Goal: Task Accomplishment & Management: Manage account settings

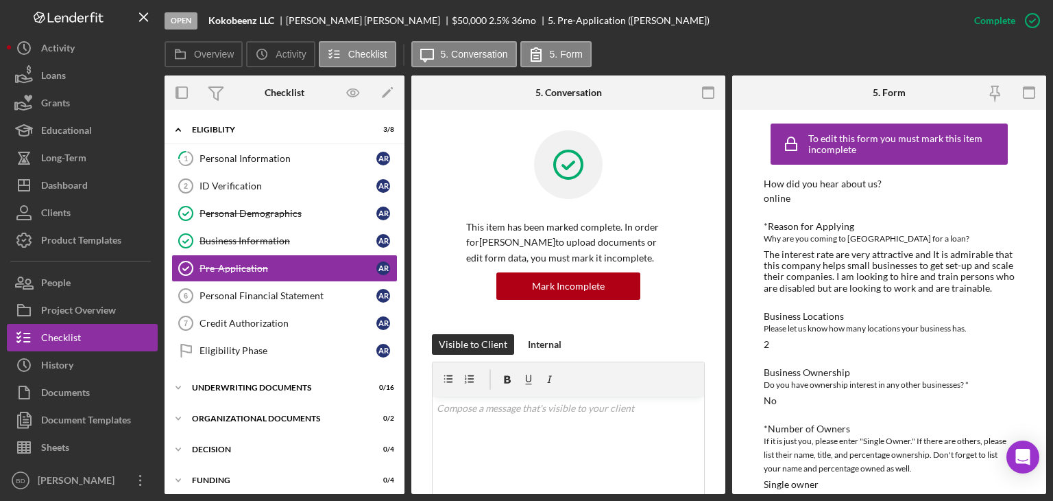
click at [1007, 274] on div "The interest rate are very attractive and It is admirable that this company hel…" at bounding box center [889, 271] width 251 height 44
click at [71, 178] on div "Dashboard" at bounding box center [64, 186] width 47 height 31
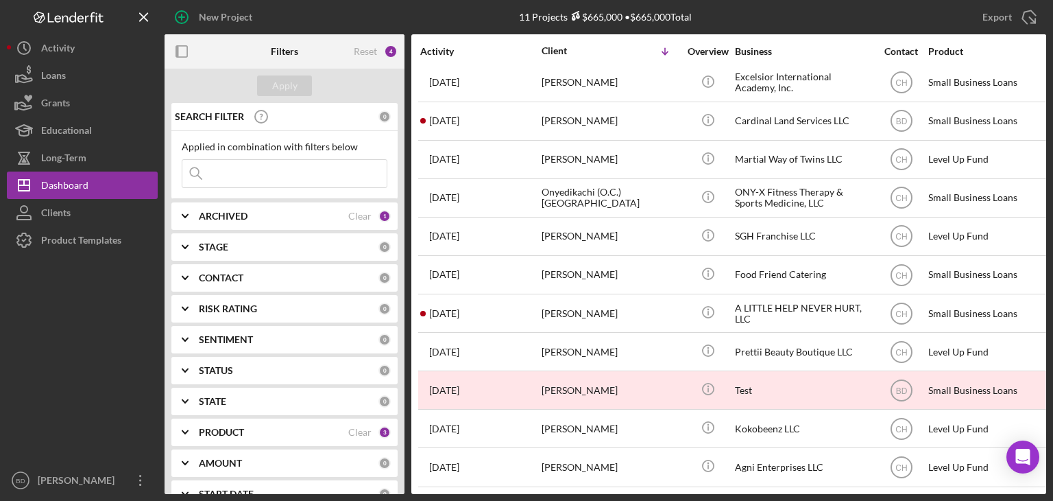
click at [219, 215] on b "ARCHIVED" at bounding box center [223, 216] width 49 height 11
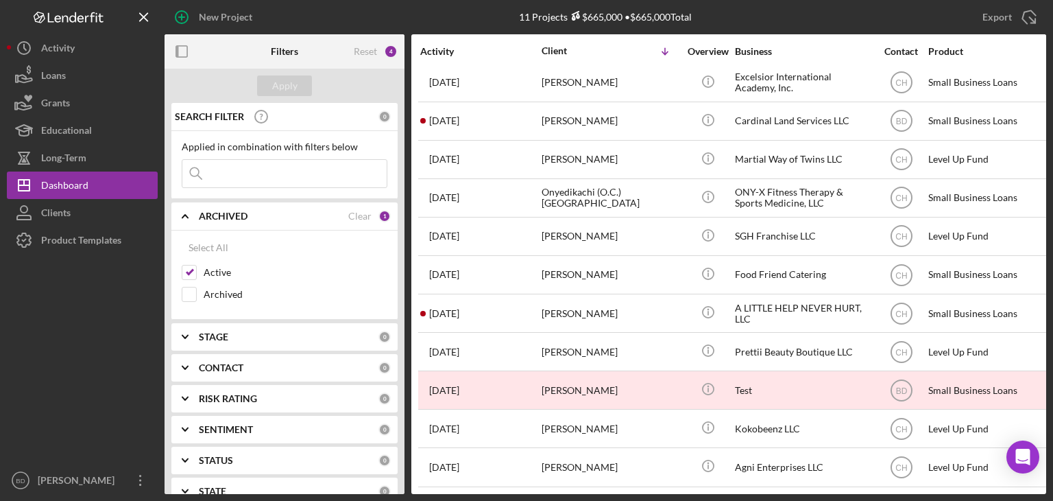
click at [224, 206] on div "ARCHIVED Clear 1" at bounding box center [295, 215] width 192 height 27
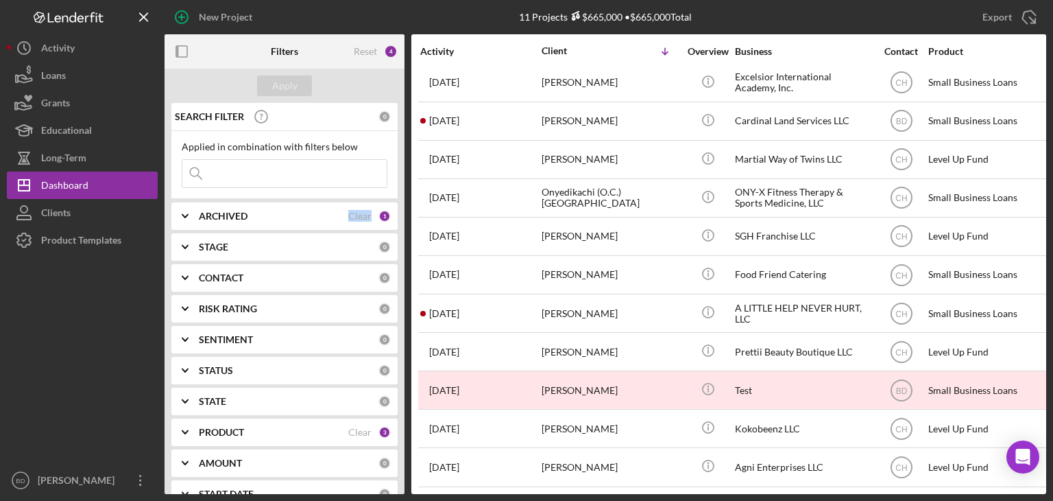
click at [224, 206] on div "ARCHIVED Clear 1" at bounding box center [295, 215] width 192 height 27
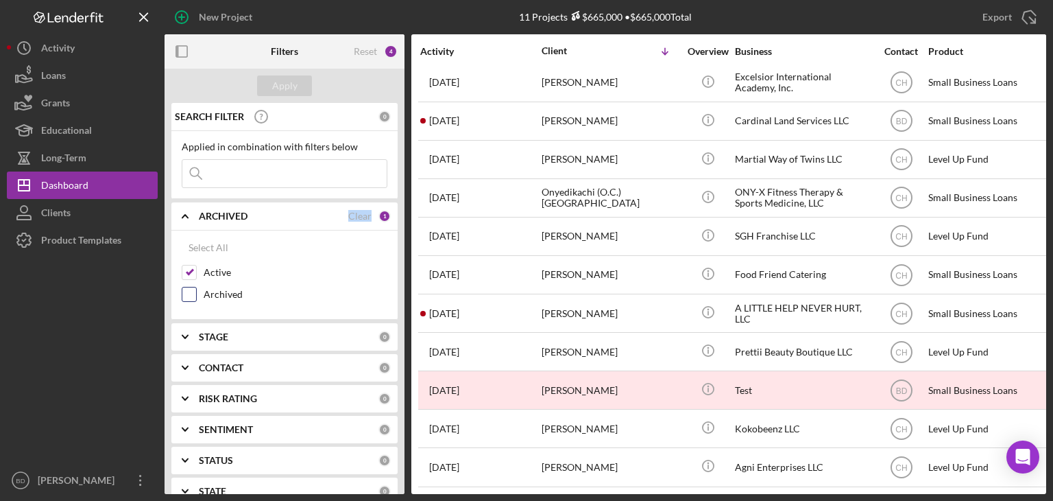
click at [193, 289] on input "Archived" at bounding box center [189, 294] width 14 height 14
checkbox input "true"
click at [287, 89] on div "Apply" at bounding box center [284, 85] width 25 height 21
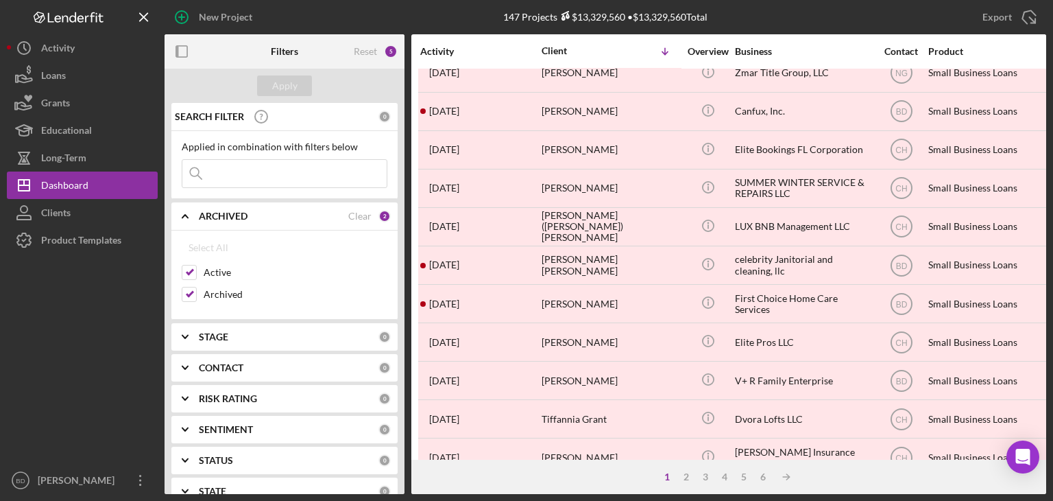
click at [263, 165] on input at bounding box center [284, 173] width 204 height 27
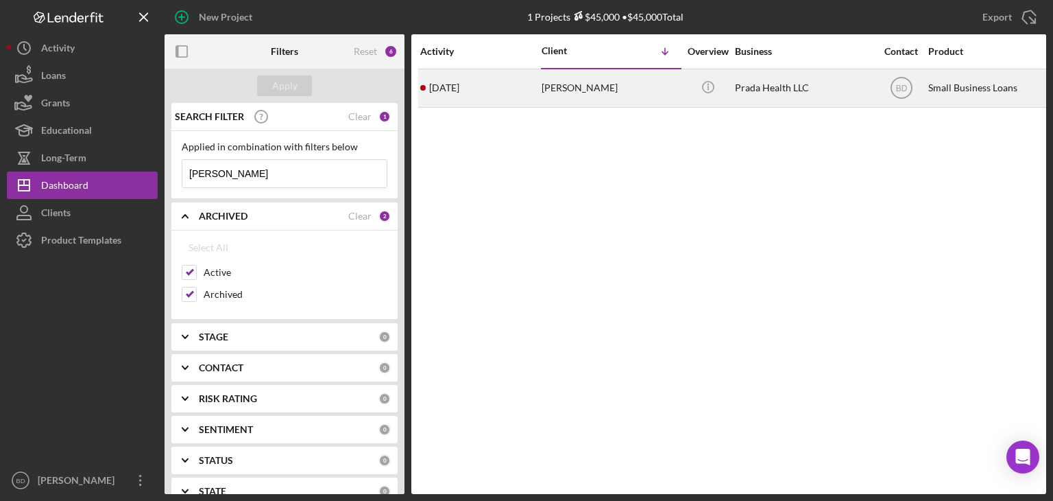
type input "[PERSON_NAME]"
click at [591, 88] on div "[PERSON_NAME]" at bounding box center [610, 88] width 137 height 36
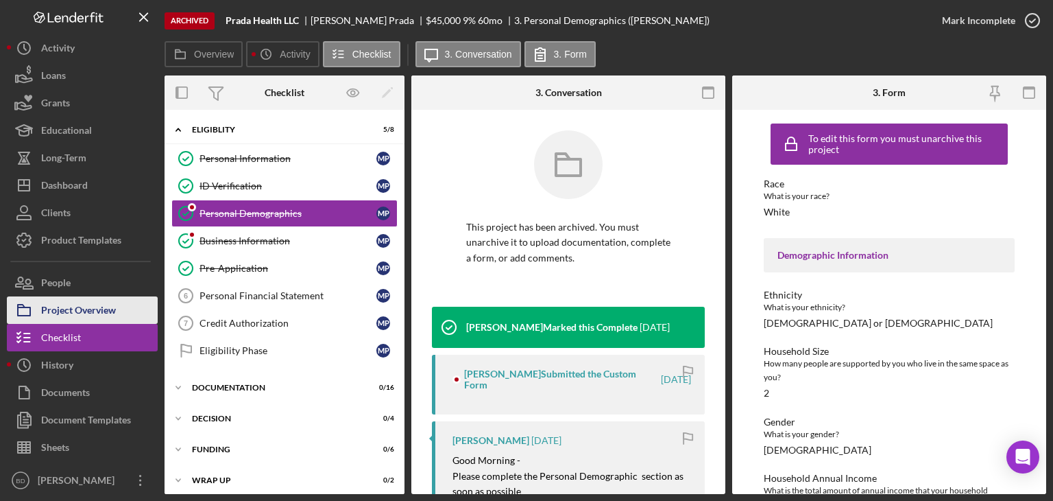
click at [79, 313] on div "Project Overview" at bounding box center [78, 311] width 75 height 31
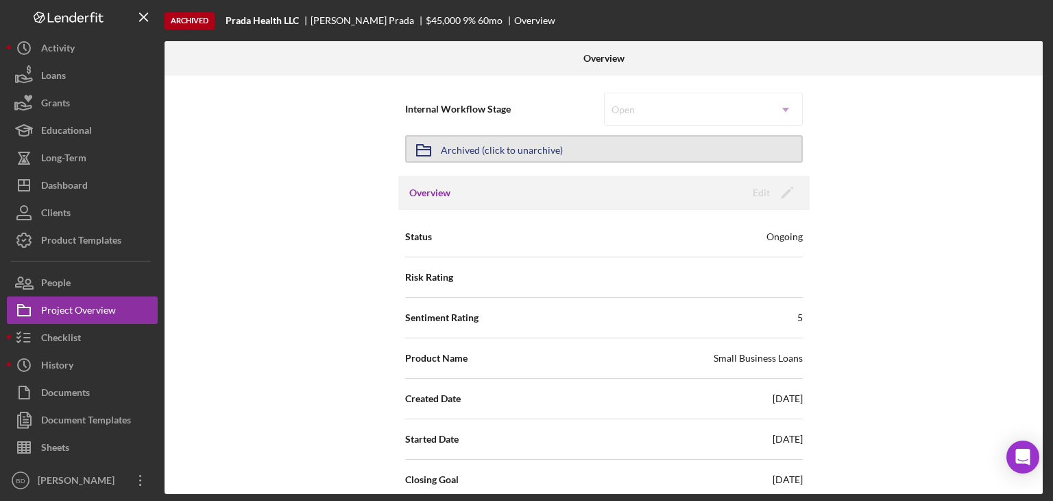
click at [527, 151] on div "Archived (click to unarchive)" at bounding box center [502, 148] width 122 height 25
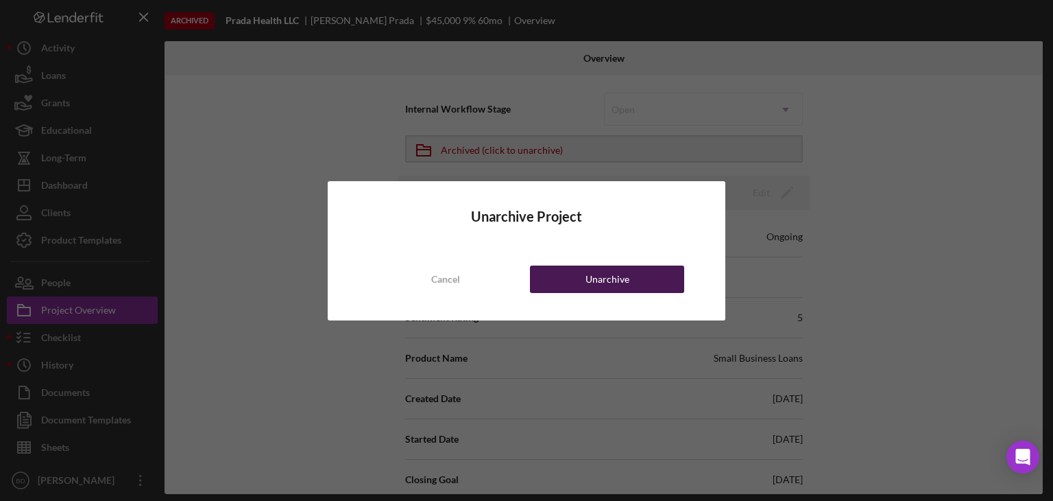
click at [625, 278] on div "Unarchive" at bounding box center [608, 278] width 44 height 27
